Goal: Navigation & Orientation: Find specific page/section

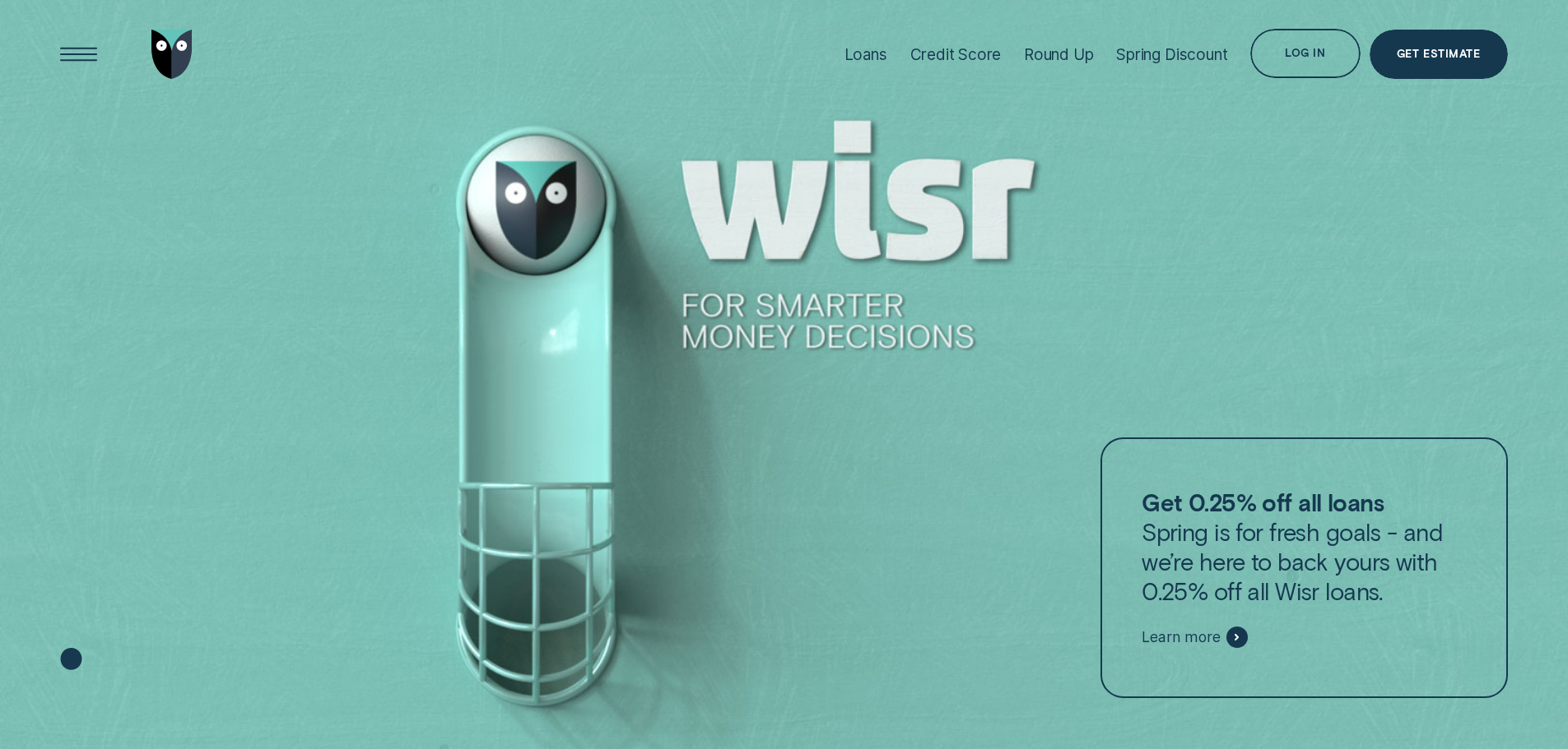
click at [1305, 56] on div "Log in" at bounding box center [1305, 56] width 40 height 10
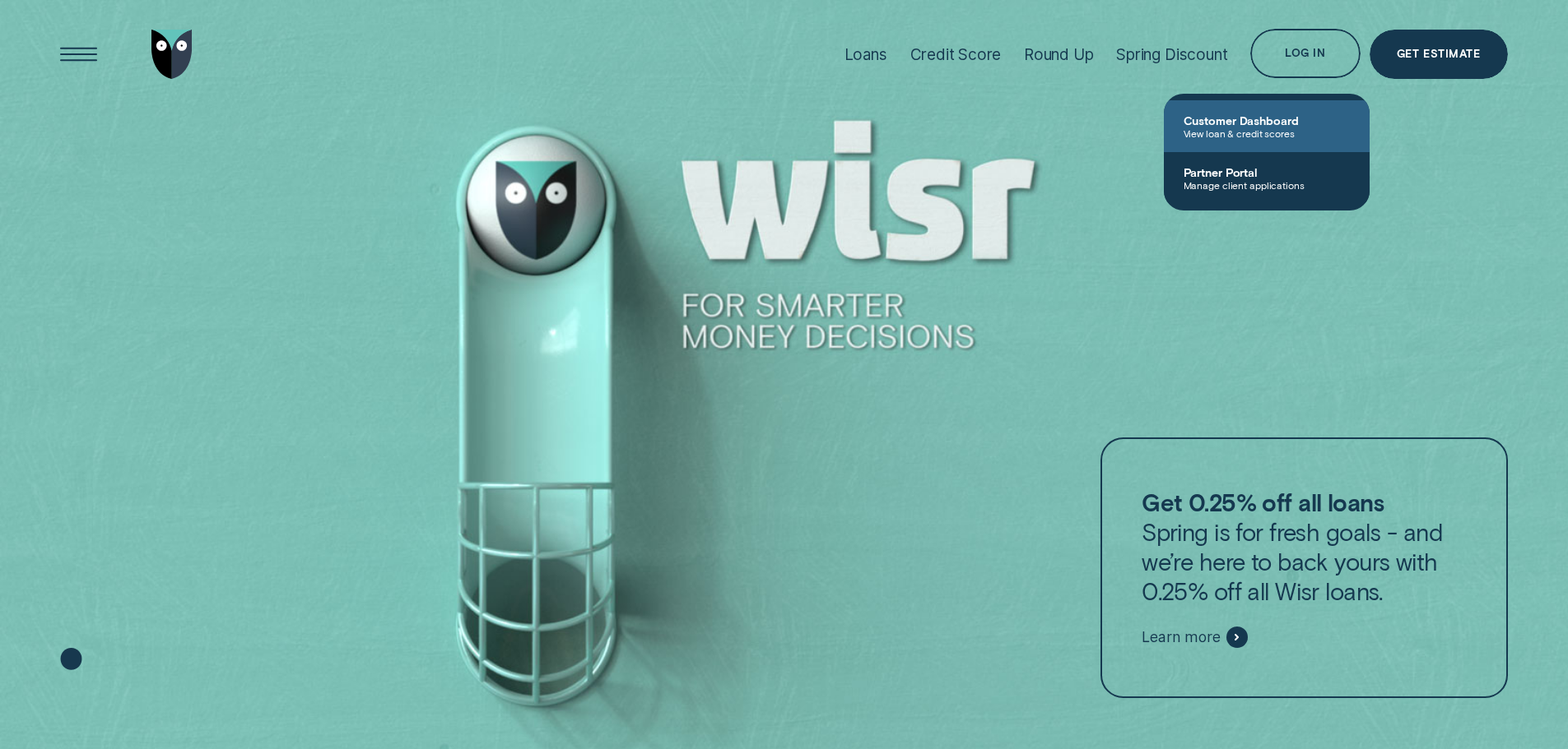
click at [1227, 119] on span "Customer Dashboard" at bounding box center [1266, 120] width 166 height 14
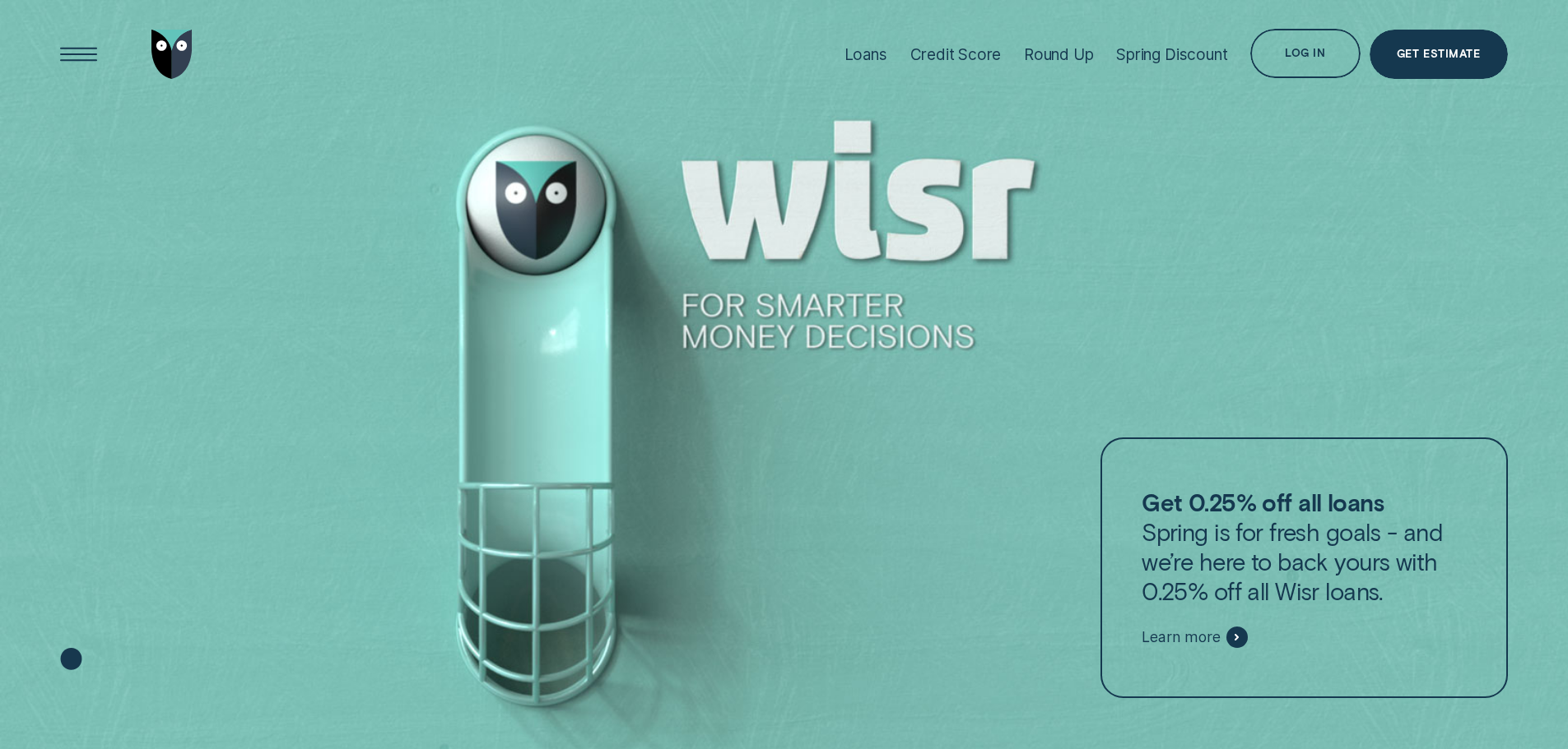
drag, startPoint x: 540, startPoint y: 237, endPoint x: 524, endPoint y: 443, distance: 206.6
click at [524, 443] on div at bounding box center [784, 374] width 1568 height 750
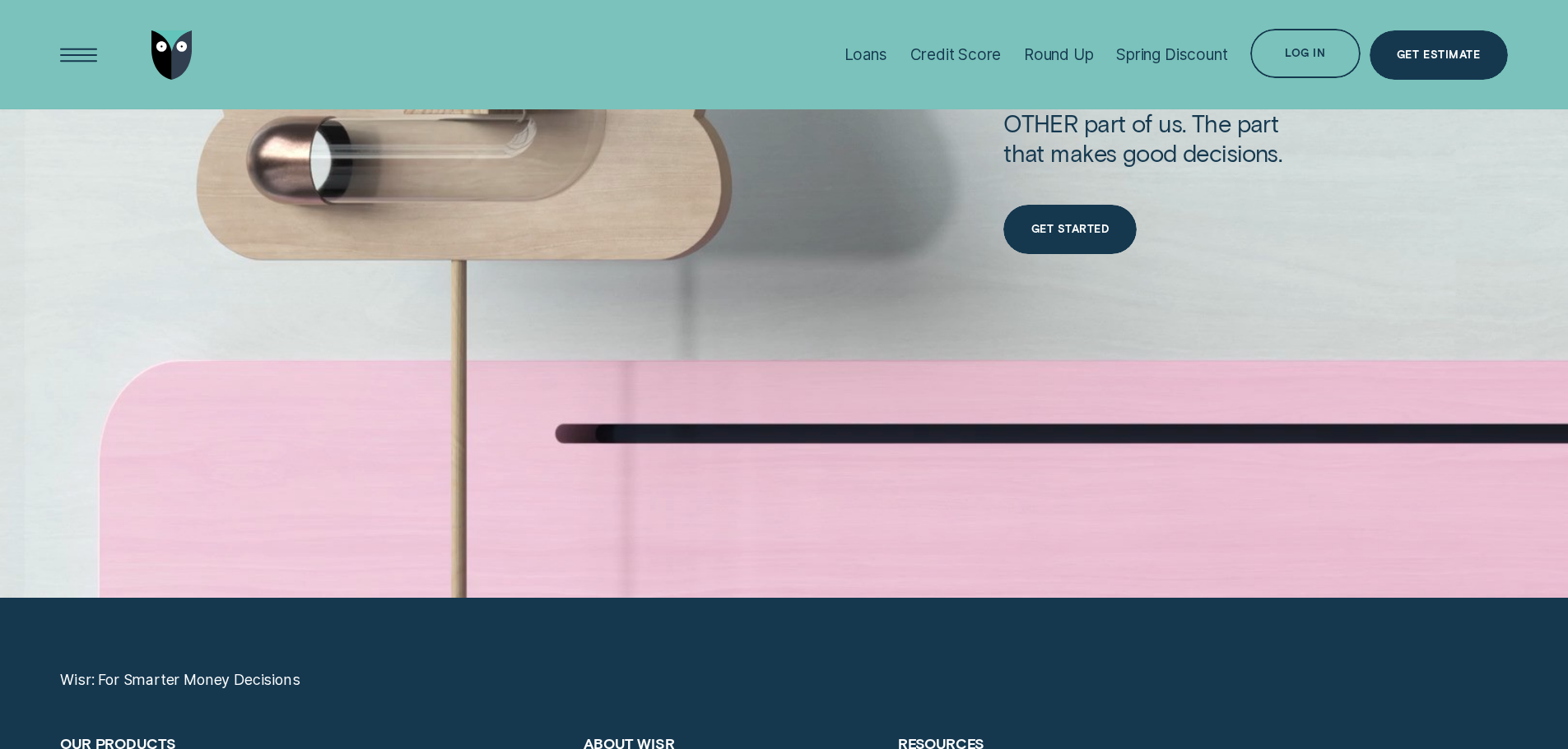
scroll to position [6244, 0]
